Goal: Task Accomplishment & Management: Use online tool/utility

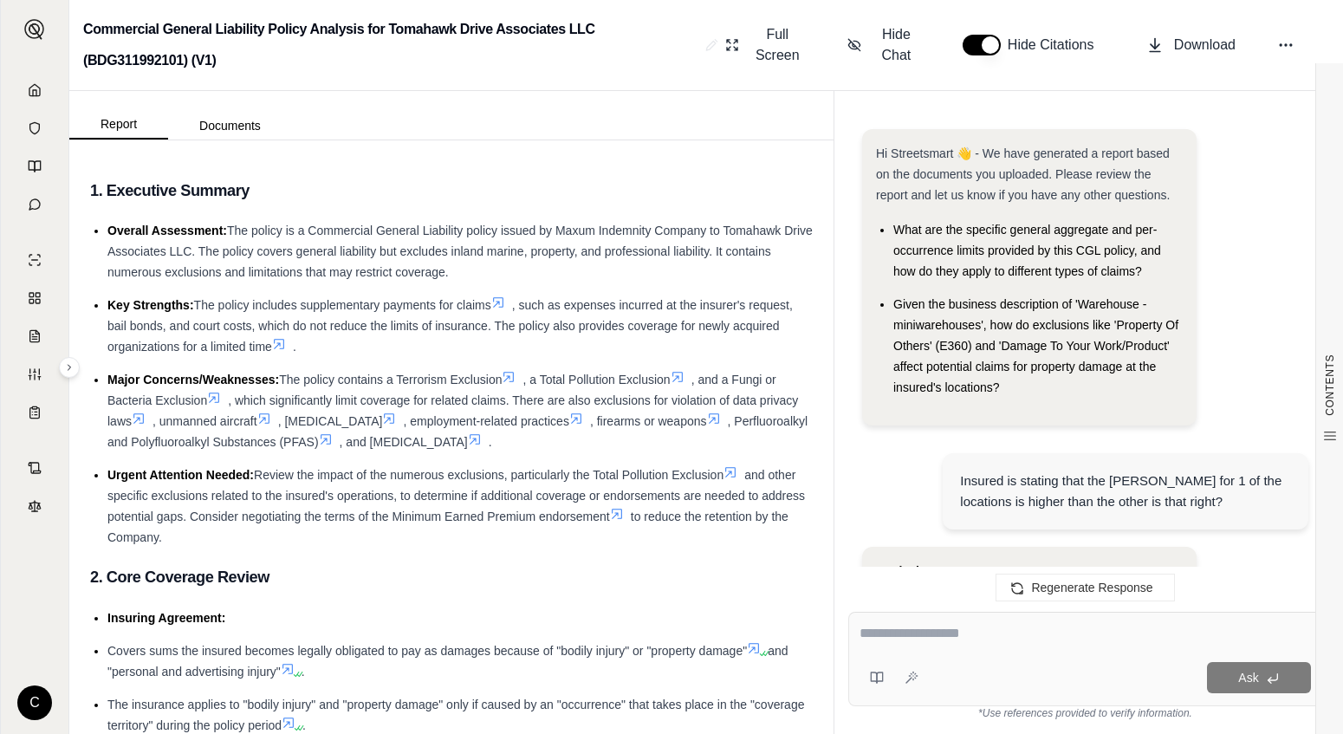
scroll to position [3915, 0]
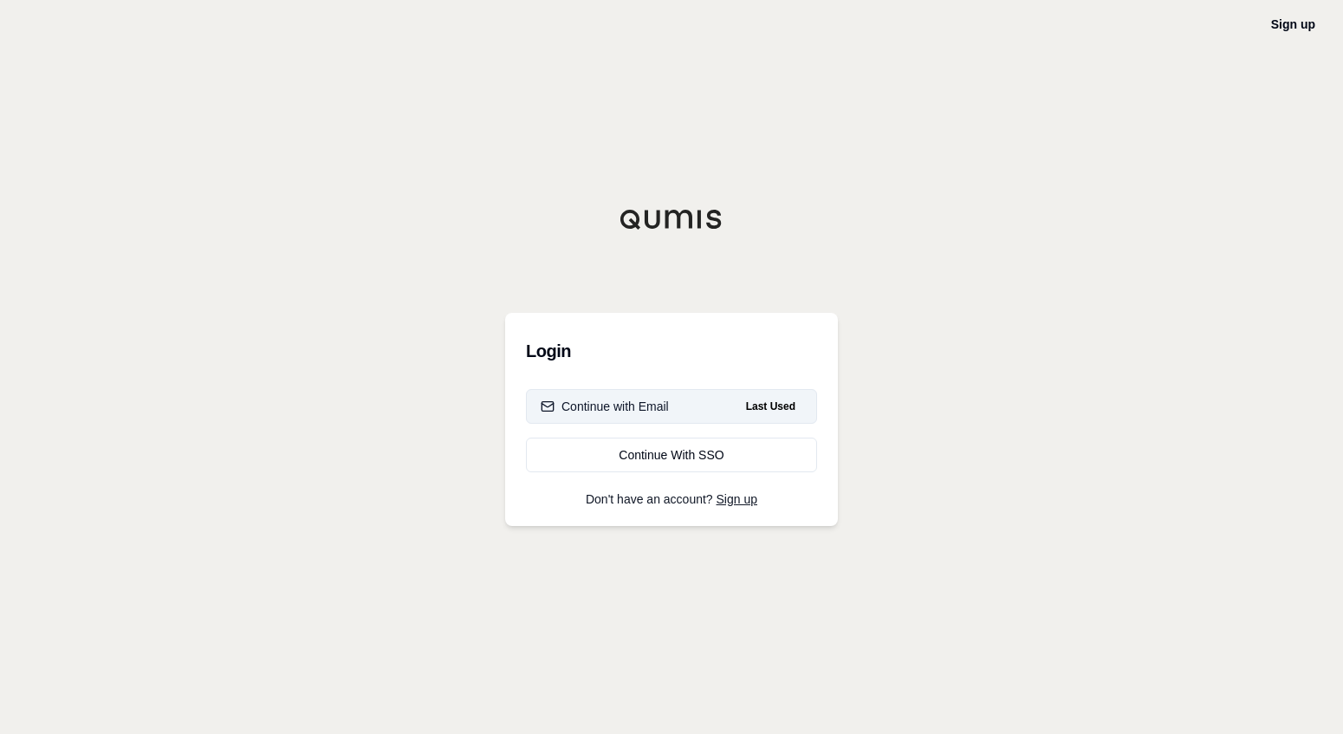
click at [650, 390] on button "Continue with Email Last Used" at bounding box center [671, 406] width 291 height 35
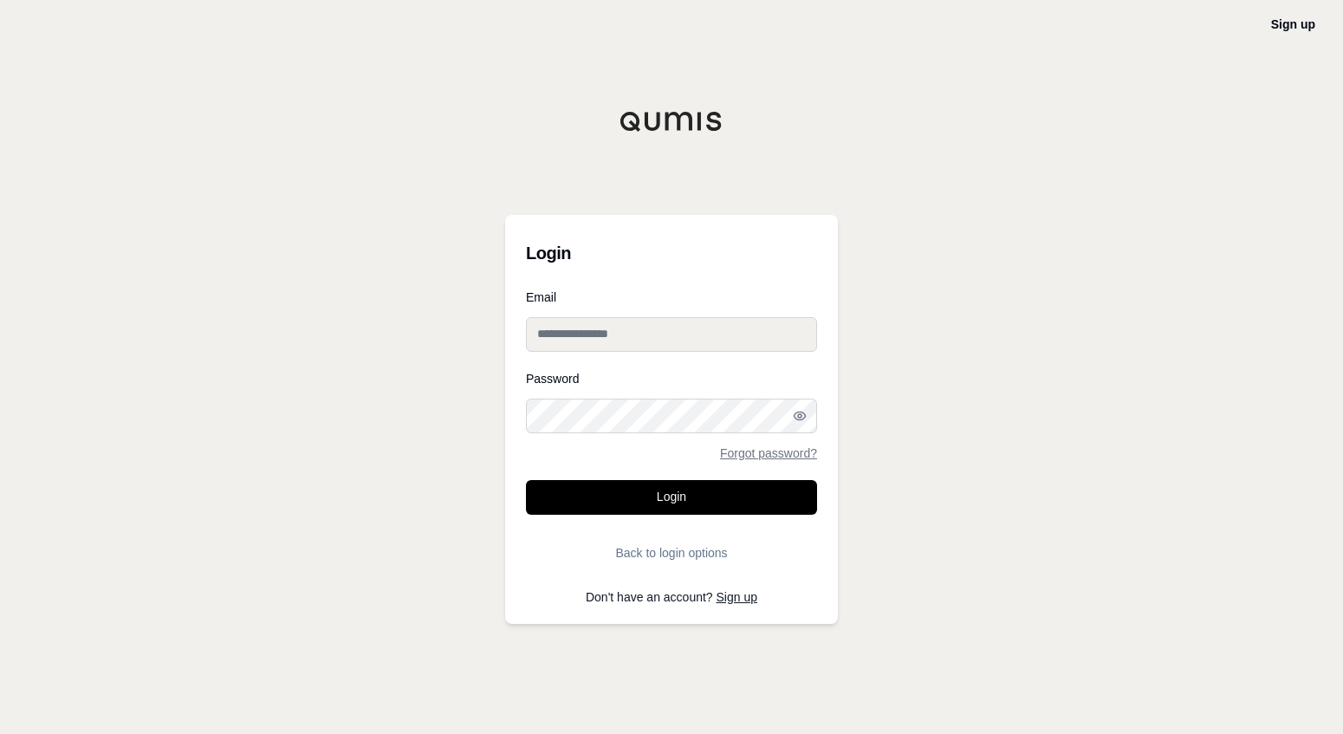
type input "**********"
click at [672, 497] on button "Login" at bounding box center [671, 497] width 291 height 35
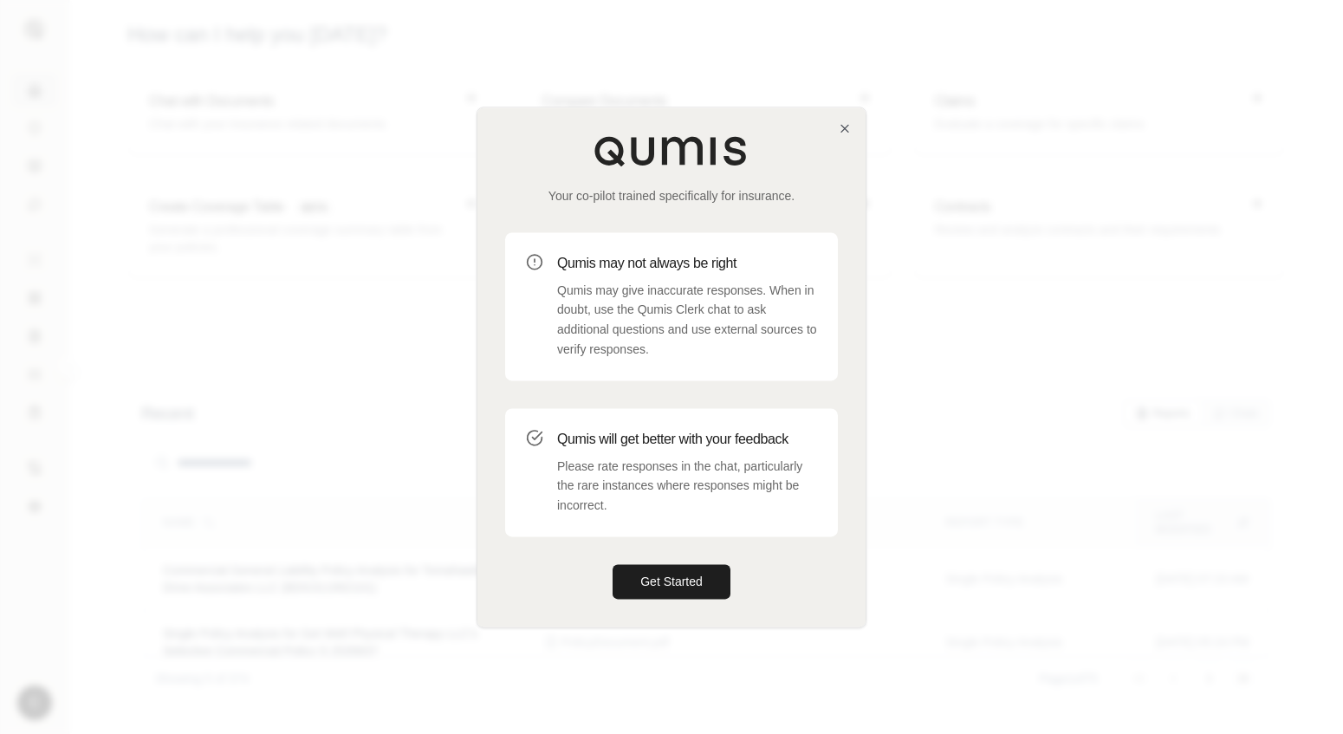
click at [853, 123] on div "Your co-pilot trained specifically for insurance. Qumis may not always be right…" at bounding box center [672, 366] width 388 height 519
click at [849, 127] on icon "button" at bounding box center [845, 128] width 7 height 7
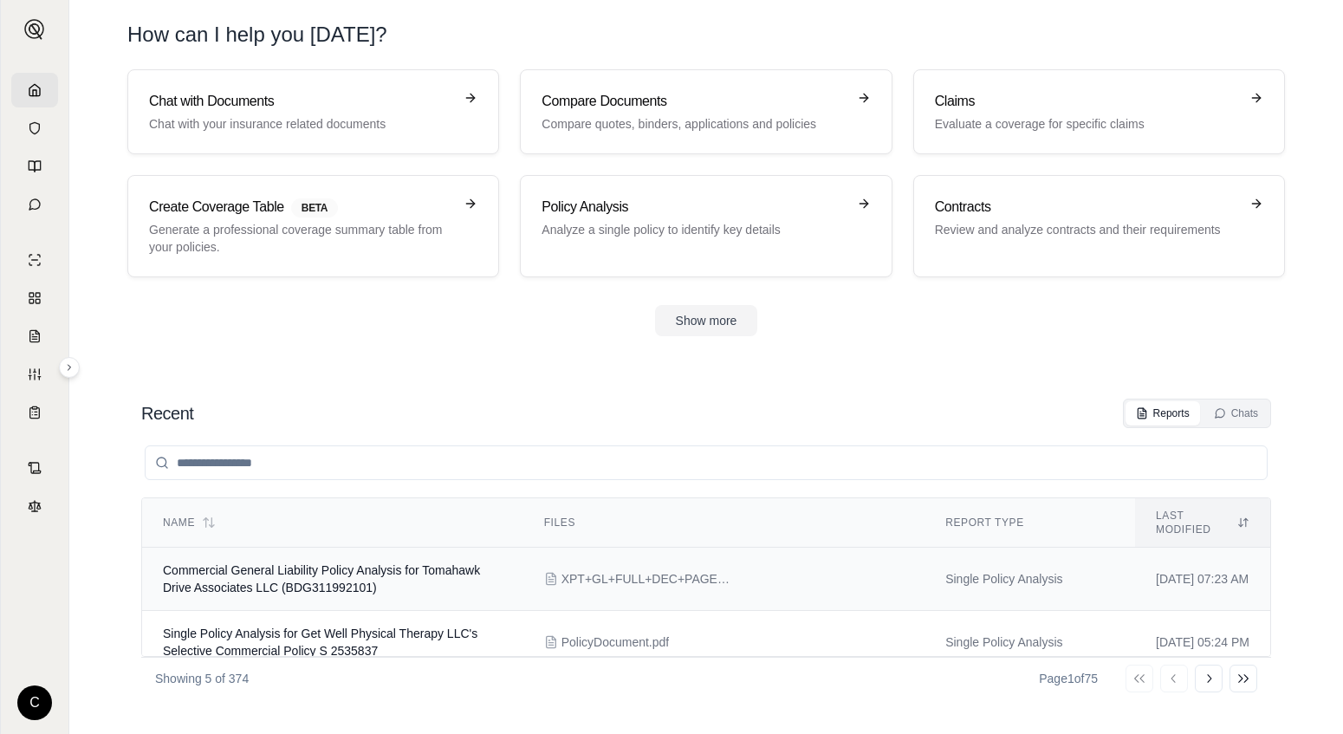
click at [594, 587] on td "XPT+GL+FULL+DEC+PAGE+-+BDG311992101+-+07-17-2025+TO+07-17-2026.pdf" at bounding box center [724, 579] width 401 height 63
